Goal: Find specific page/section: Find specific page/section

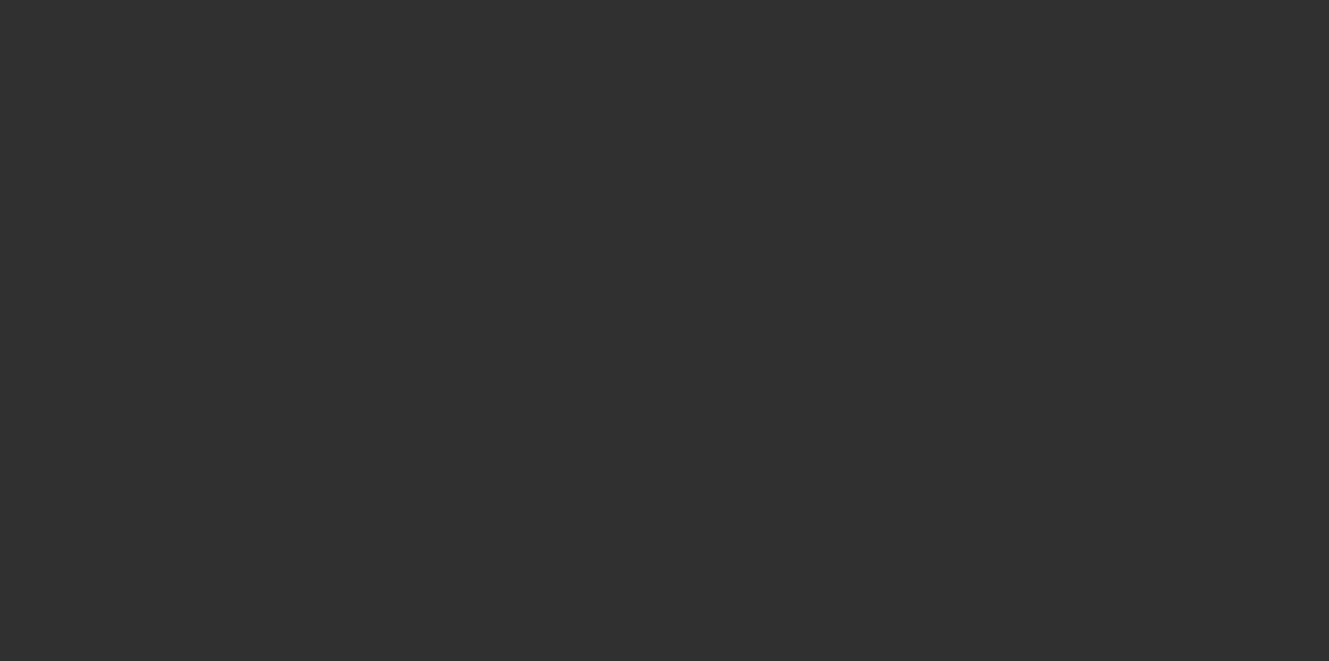
select select "10"
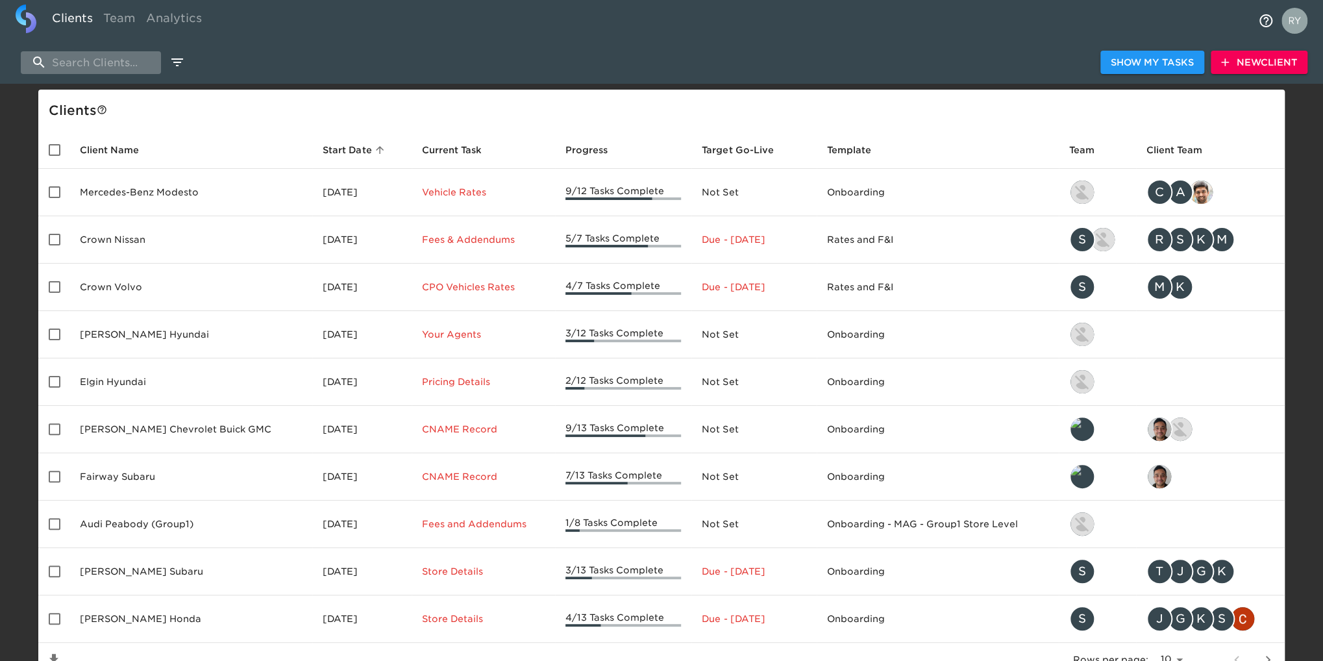
click at [75, 58] on input "search" at bounding box center [91, 62] width 140 height 23
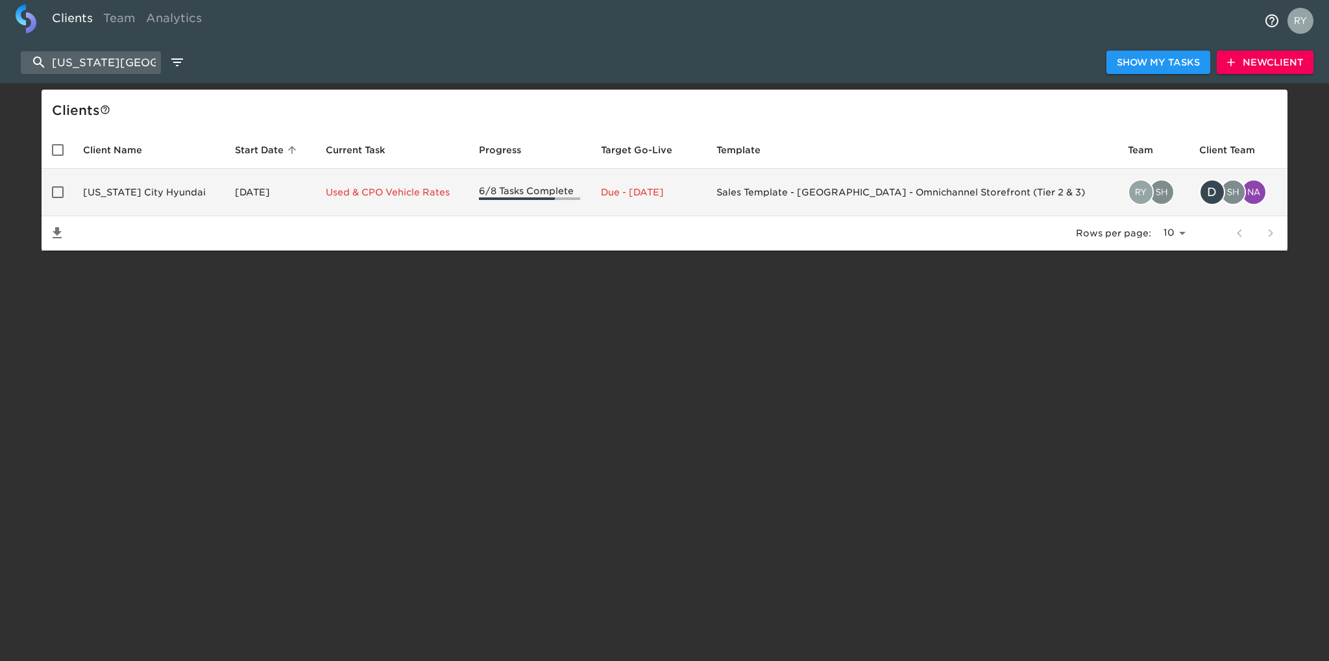
type input "[US_STATE][GEOGRAPHIC_DATA]"
click at [138, 195] on td "Kansas City Hyundai" at bounding box center [149, 192] width 152 height 47
